Goal: Task Accomplishment & Management: Complete application form

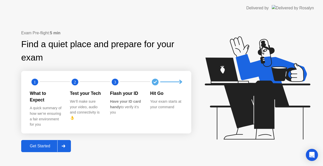
click at [36, 144] on div "Get Started" at bounding box center [40, 146] width 35 height 5
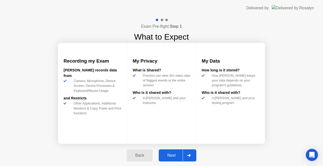
click at [167, 152] on button "Next" at bounding box center [178, 156] width 38 height 12
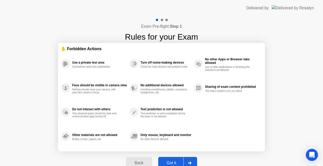
click at [170, 160] on button "Got it" at bounding box center [177, 163] width 39 height 12
select select "**********"
select select "*******"
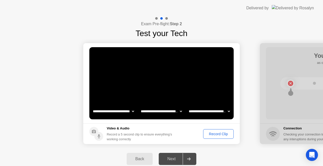
click at [215, 136] on div "Record Clip" at bounding box center [218, 134] width 27 height 4
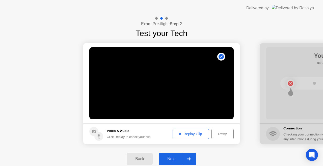
click at [172, 157] on div "Next" at bounding box center [171, 159] width 22 height 5
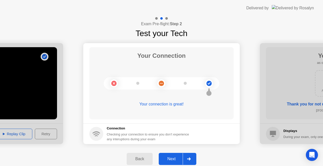
click at [176, 155] on button "Next" at bounding box center [178, 159] width 38 height 12
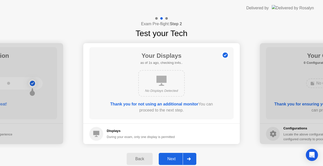
drag, startPoint x: 176, startPoint y: 155, endPoint x: 179, endPoint y: 163, distance: 9.0
click at [179, 163] on button "Next" at bounding box center [178, 159] width 38 height 12
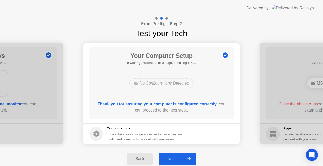
click at [179, 163] on button "Next" at bounding box center [178, 159] width 38 height 12
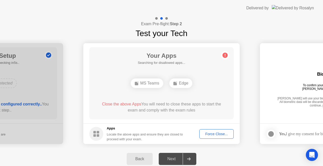
click at [214, 136] on div "Force Close..." at bounding box center [216, 134] width 31 height 4
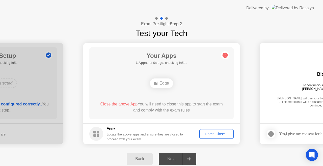
click at [217, 135] on div "Force Close..." at bounding box center [216, 134] width 31 height 4
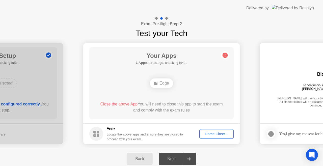
click at [213, 131] on button "Force Close..." at bounding box center [217, 134] width 34 height 10
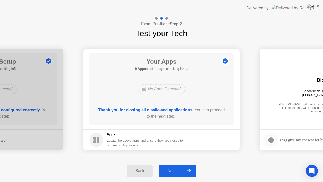
click at [168, 166] on div "Next" at bounding box center [171, 170] width 22 height 5
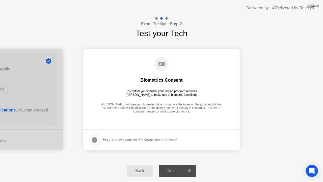
click at [111, 143] on div "Yes, I give my consent for biometrics to be used" at bounding box center [133, 140] width 88 height 10
click at [109, 139] on strong "Yes," at bounding box center [106, 140] width 7 height 4
click at [95, 139] on div at bounding box center [94, 140] width 6 height 6
click at [174, 166] on button "Next" at bounding box center [178, 171] width 38 height 12
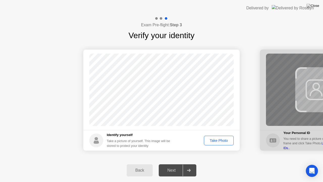
click at [221, 141] on div "Take Photo" at bounding box center [219, 140] width 26 height 4
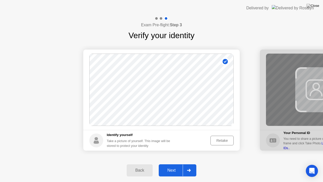
click at [176, 165] on button "Next" at bounding box center [178, 170] width 38 height 12
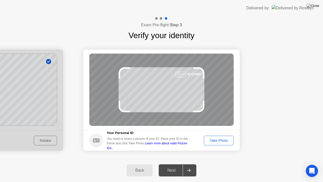
click at [215, 137] on button "Take Photo" at bounding box center [219, 141] width 30 height 10
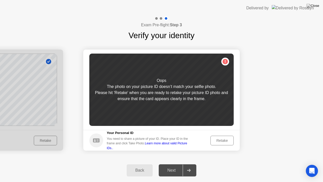
click at [215, 137] on button "Retake" at bounding box center [222, 141] width 23 height 10
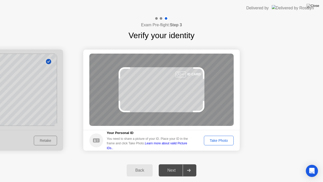
click at [215, 137] on button "Take Photo" at bounding box center [219, 141] width 30 height 10
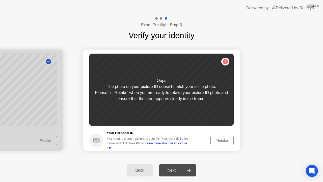
click at [224, 138] on div "Retake" at bounding box center [222, 140] width 20 height 4
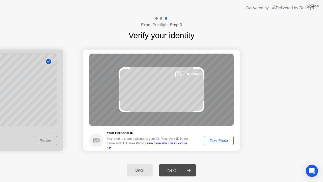
click at [224, 138] on div "Take Photo" at bounding box center [219, 140] width 26 height 4
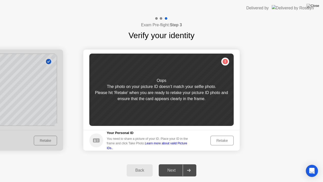
click at [223, 139] on div "Retake" at bounding box center [222, 140] width 20 height 4
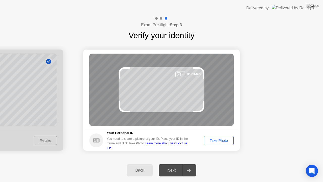
click at [223, 139] on div "Take Photo" at bounding box center [219, 140] width 26 height 4
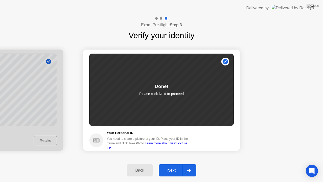
click at [172, 166] on div "Next" at bounding box center [171, 170] width 22 height 5
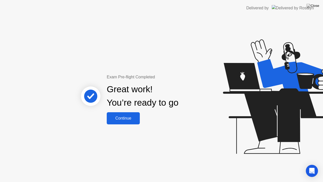
click at [124, 121] on button "Continue" at bounding box center [123, 118] width 33 height 12
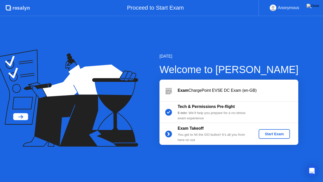
click at [262, 133] on div "Start Exam" at bounding box center [274, 134] width 27 height 4
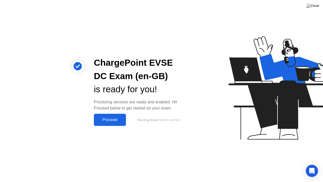
click at [108, 120] on div "Proceed" at bounding box center [109, 119] width 29 height 5
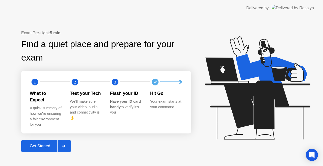
click at [44, 144] on div "Get Started" at bounding box center [40, 146] width 35 height 5
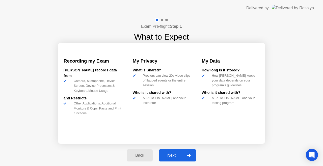
click at [171, 158] on div "Next" at bounding box center [171, 155] width 22 height 5
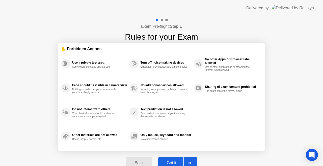
click at [172, 159] on button "Got it" at bounding box center [177, 163] width 39 height 12
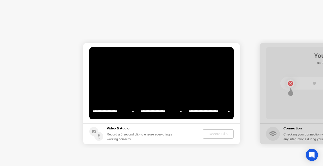
select select "**********"
select select "*******"
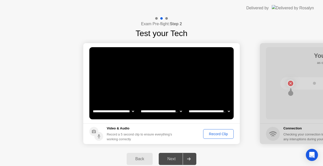
click at [211, 135] on div "Record Clip" at bounding box center [218, 134] width 27 height 4
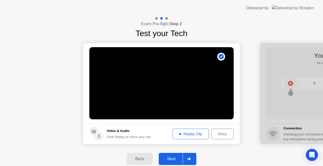
click at [174, 157] on div "Next" at bounding box center [171, 159] width 22 height 5
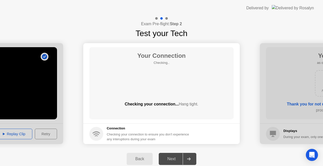
click at [170, 157] on div "Next" at bounding box center [171, 159] width 22 height 5
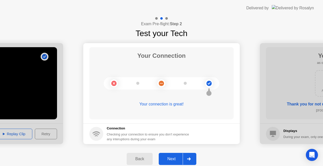
click at [170, 157] on div "Next" at bounding box center [171, 159] width 22 height 5
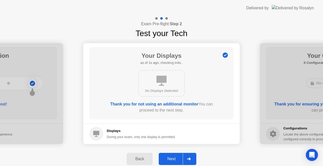
click at [168, 157] on div "Next" at bounding box center [171, 159] width 22 height 5
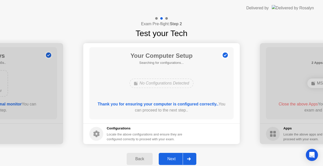
click at [168, 157] on div "Next" at bounding box center [171, 159] width 22 height 5
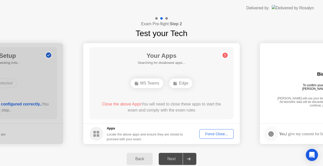
click at [219, 137] on button "Force Close..." at bounding box center [217, 134] width 34 height 10
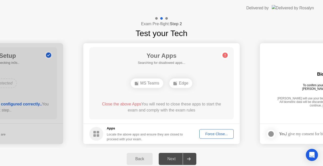
click at [211, 133] on div "Force Close..." at bounding box center [216, 134] width 31 height 4
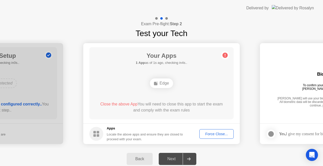
click at [214, 133] on div "Force Close..." at bounding box center [216, 134] width 31 height 4
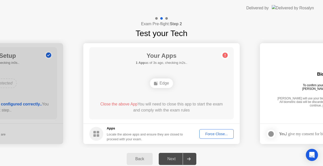
click at [211, 135] on div "Force Close..." at bounding box center [216, 134] width 31 height 4
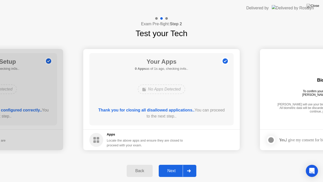
click at [181, 166] on div "Next" at bounding box center [171, 170] width 22 height 5
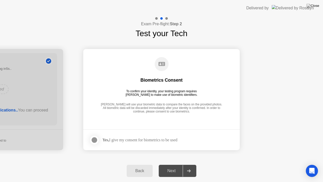
click at [96, 139] on div at bounding box center [94, 140] width 6 height 6
click at [165, 165] on button "Next" at bounding box center [178, 171] width 38 height 12
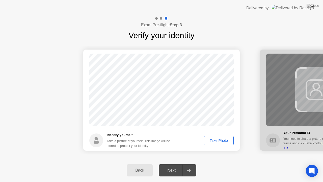
click at [220, 141] on div "Take Photo" at bounding box center [219, 140] width 26 height 4
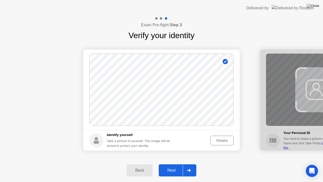
click at [175, 166] on div "Next" at bounding box center [171, 170] width 22 height 5
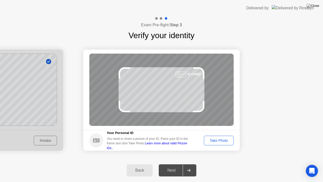
click at [221, 140] on div "Take Photo" at bounding box center [219, 140] width 26 height 4
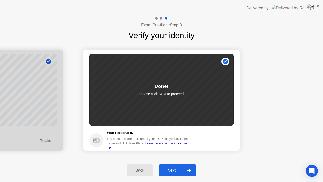
click at [170, 166] on button "Next" at bounding box center [178, 170] width 38 height 12
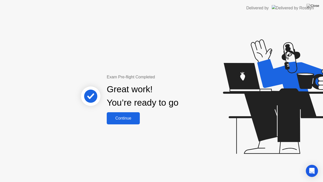
click at [123, 120] on div "Continue" at bounding box center [123, 118] width 30 height 5
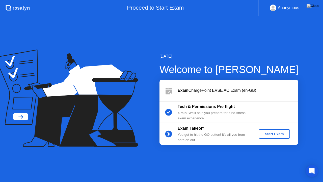
click at [264, 138] on button "Start Exam" at bounding box center [274, 134] width 31 height 10
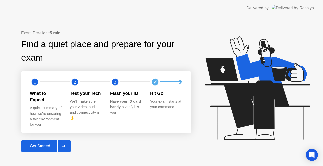
click at [50, 144] on div "Get Started" at bounding box center [40, 146] width 35 height 5
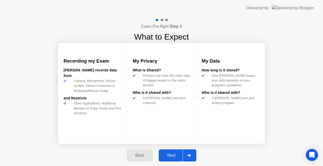
click at [170, 153] on div "Next" at bounding box center [171, 155] width 22 height 5
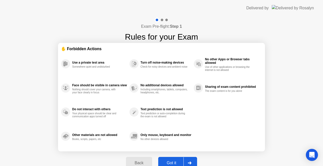
click at [172, 161] on div "Got it" at bounding box center [172, 163] width 24 height 5
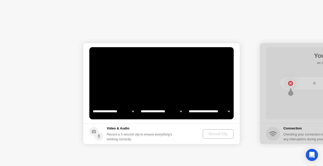
select select "**********"
select select "*******"
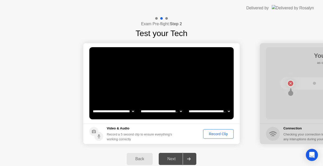
click at [218, 133] on div "Record Clip" at bounding box center [218, 134] width 27 height 4
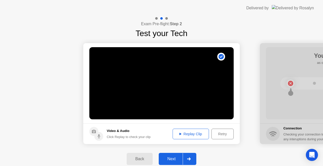
click at [172, 162] on button "Next" at bounding box center [178, 159] width 38 height 12
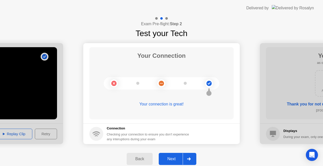
click at [172, 159] on div "Next" at bounding box center [171, 159] width 22 height 5
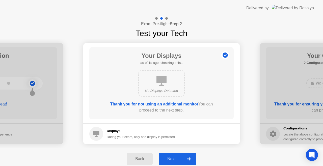
click at [172, 159] on div "Next" at bounding box center [171, 159] width 22 height 5
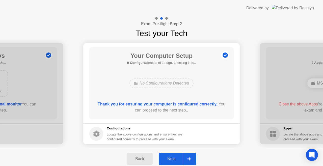
click at [172, 159] on div "Next" at bounding box center [171, 159] width 22 height 5
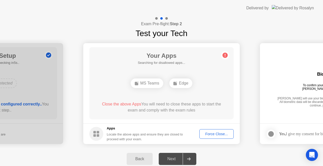
click at [206, 136] on div "Force Close..." at bounding box center [216, 134] width 31 height 4
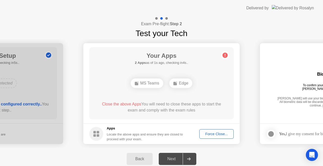
click at [215, 132] on div "Force Close..." at bounding box center [216, 134] width 31 height 4
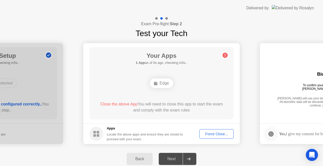
click at [213, 134] on div "Force Close..." at bounding box center [216, 134] width 31 height 4
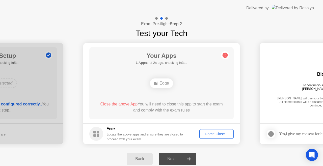
click at [210, 134] on div "Force Close..." at bounding box center [216, 134] width 31 height 4
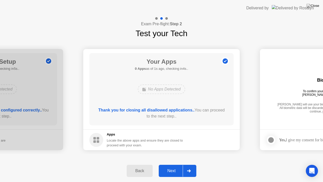
click at [169, 166] on div "Next" at bounding box center [171, 170] width 22 height 5
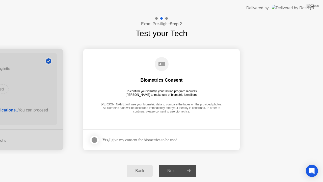
click at [97, 140] on div at bounding box center [94, 140] width 6 height 6
click at [174, 166] on div "Next" at bounding box center [171, 170] width 22 height 5
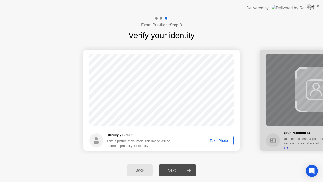
click at [211, 141] on div "Take Photo" at bounding box center [219, 140] width 26 height 4
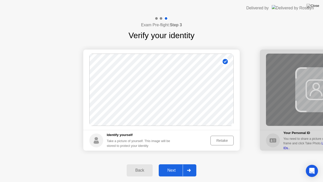
click at [172, 166] on div "Next" at bounding box center [171, 170] width 22 height 5
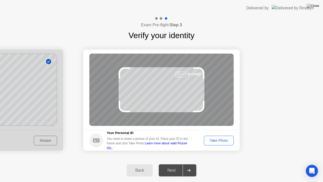
click at [214, 141] on div "Take Photo" at bounding box center [219, 140] width 26 height 4
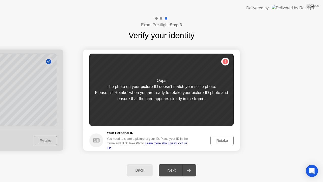
click at [214, 141] on div "Retake" at bounding box center [222, 140] width 20 height 4
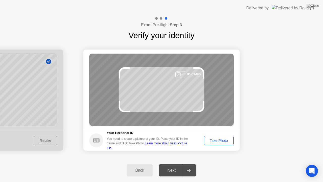
click at [214, 141] on div "Take Photo" at bounding box center [219, 140] width 26 height 4
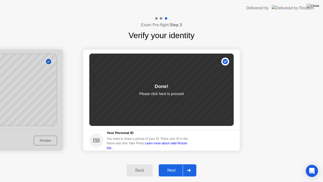
click at [175, 166] on div "Next" at bounding box center [171, 170] width 22 height 5
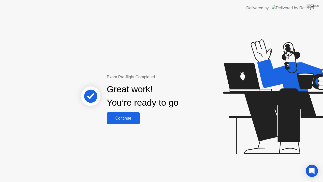
click at [111, 123] on button "Continue" at bounding box center [123, 118] width 33 height 12
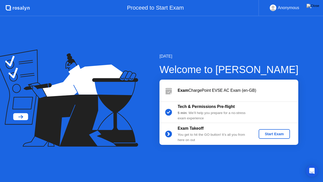
click at [278, 132] on div "Start Exam" at bounding box center [274, 134] width 27 height 4
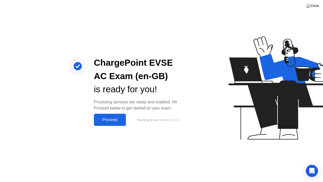
click at [116, 120] on div "Proceed" at bounding box center [109, 119] width 29 height 5
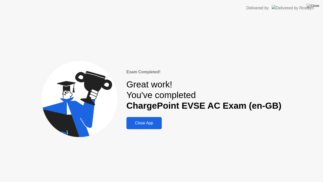
click at [152, 123] on div "Close App" at bounding box center [144, 123] width 32 height 5
